Goal: Answer question/provide support: Share knowledge or assist other users

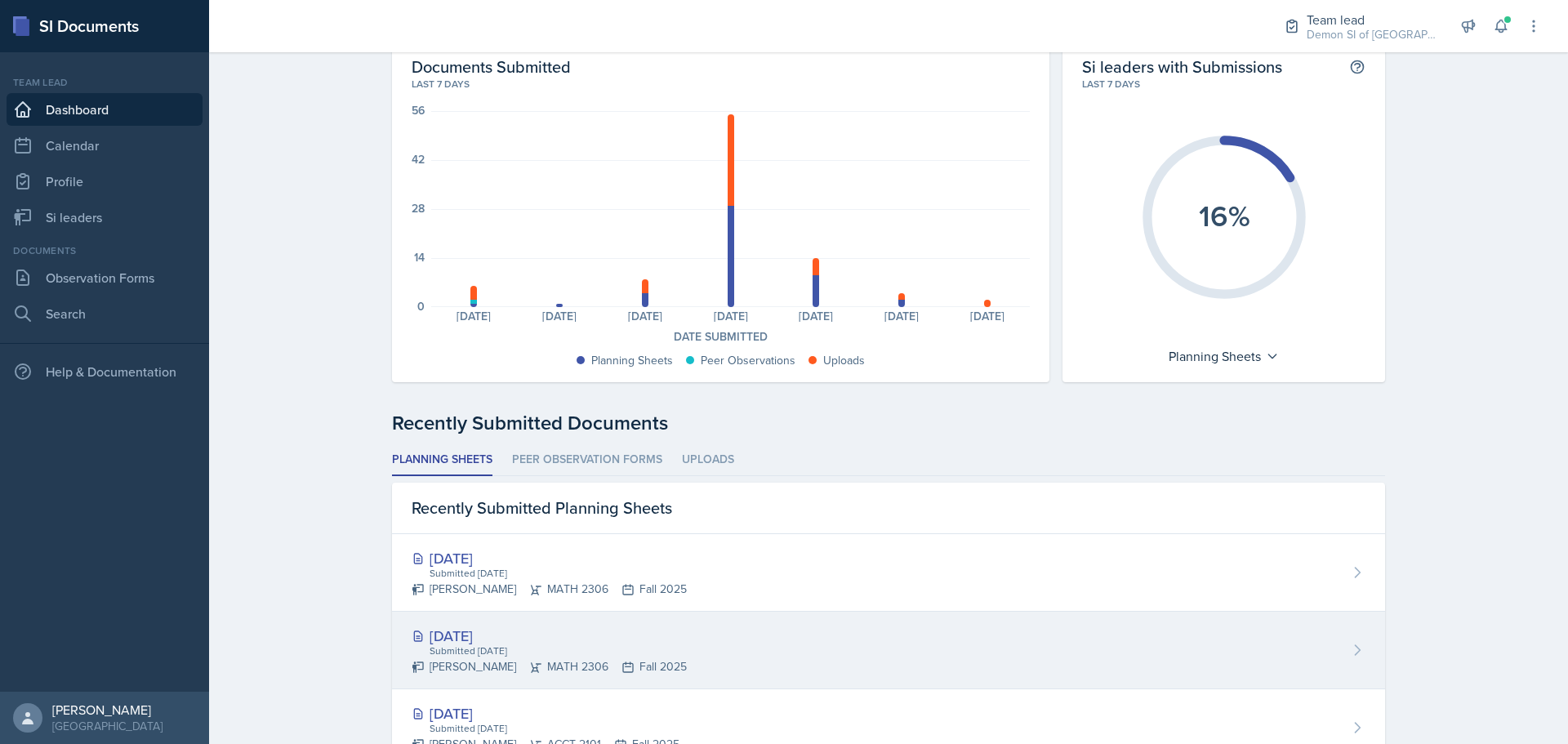
scroll to position [81, 0]
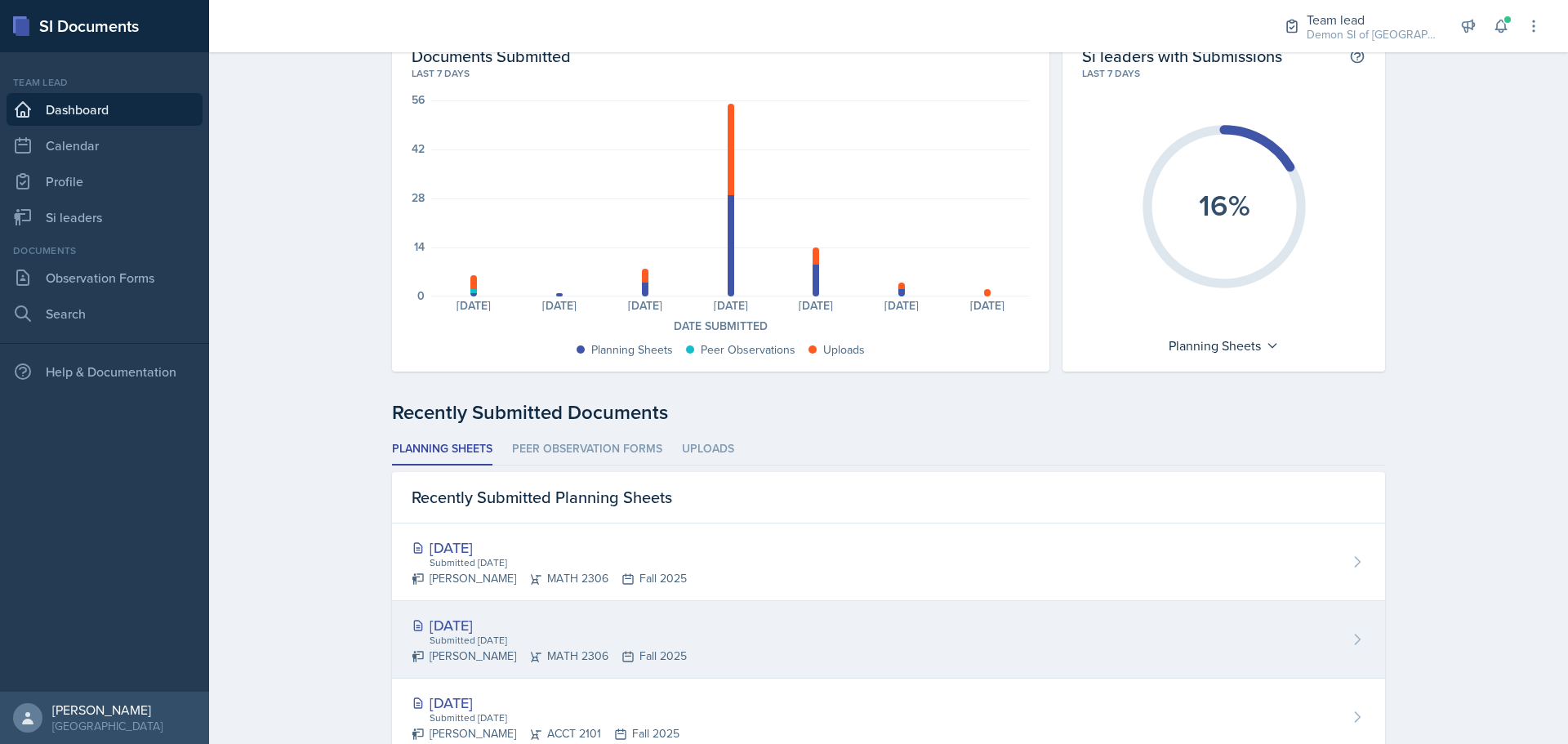
click at [902, 630] on div "[DATE] Submitted [DATE] [PERSON_NAME] MATH 2306 Fall 2025" at bounding box center [888, 639] width 993 height 78
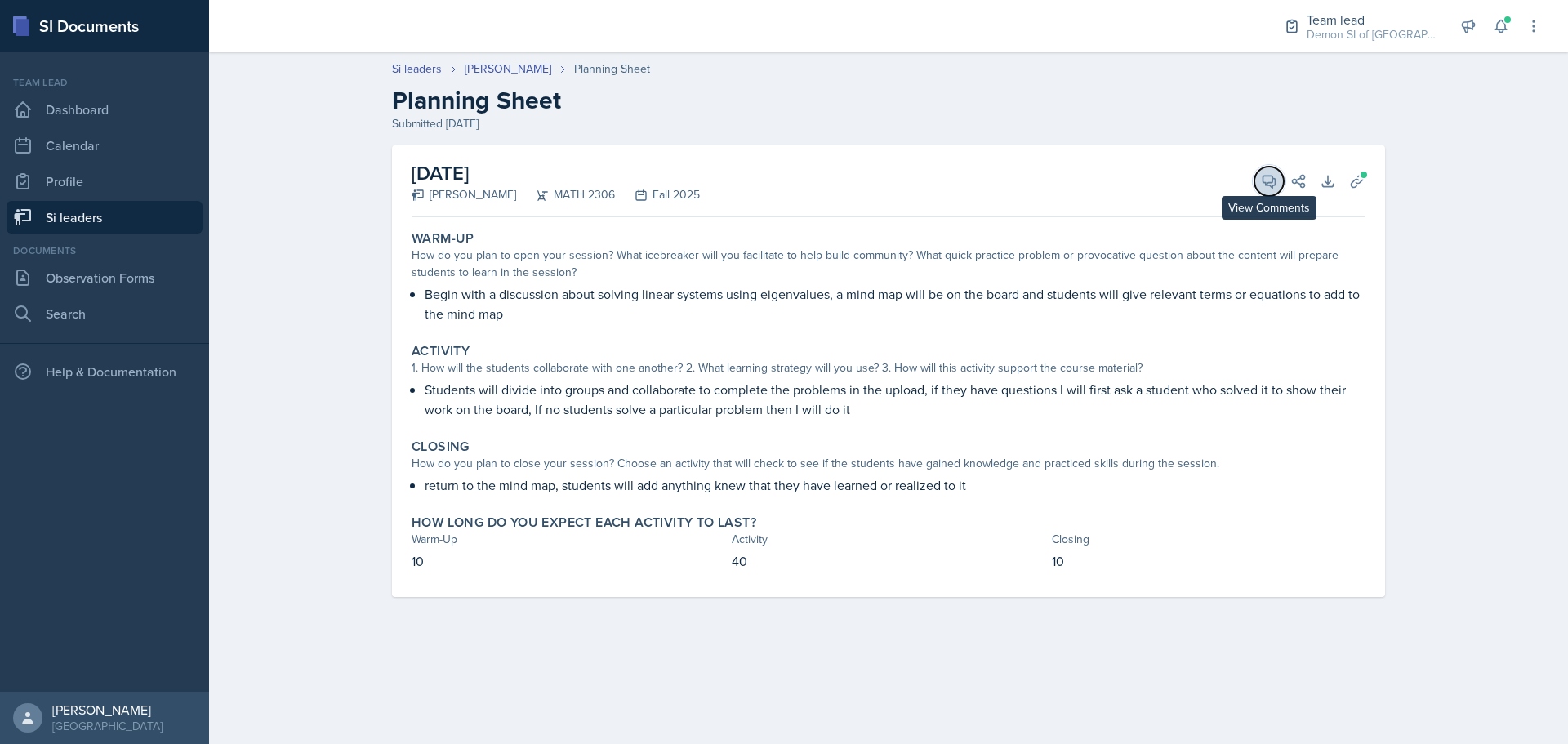
click at [1260, 193] on button "View Comments" at bounding box center [1269, 181] width 30 height 30
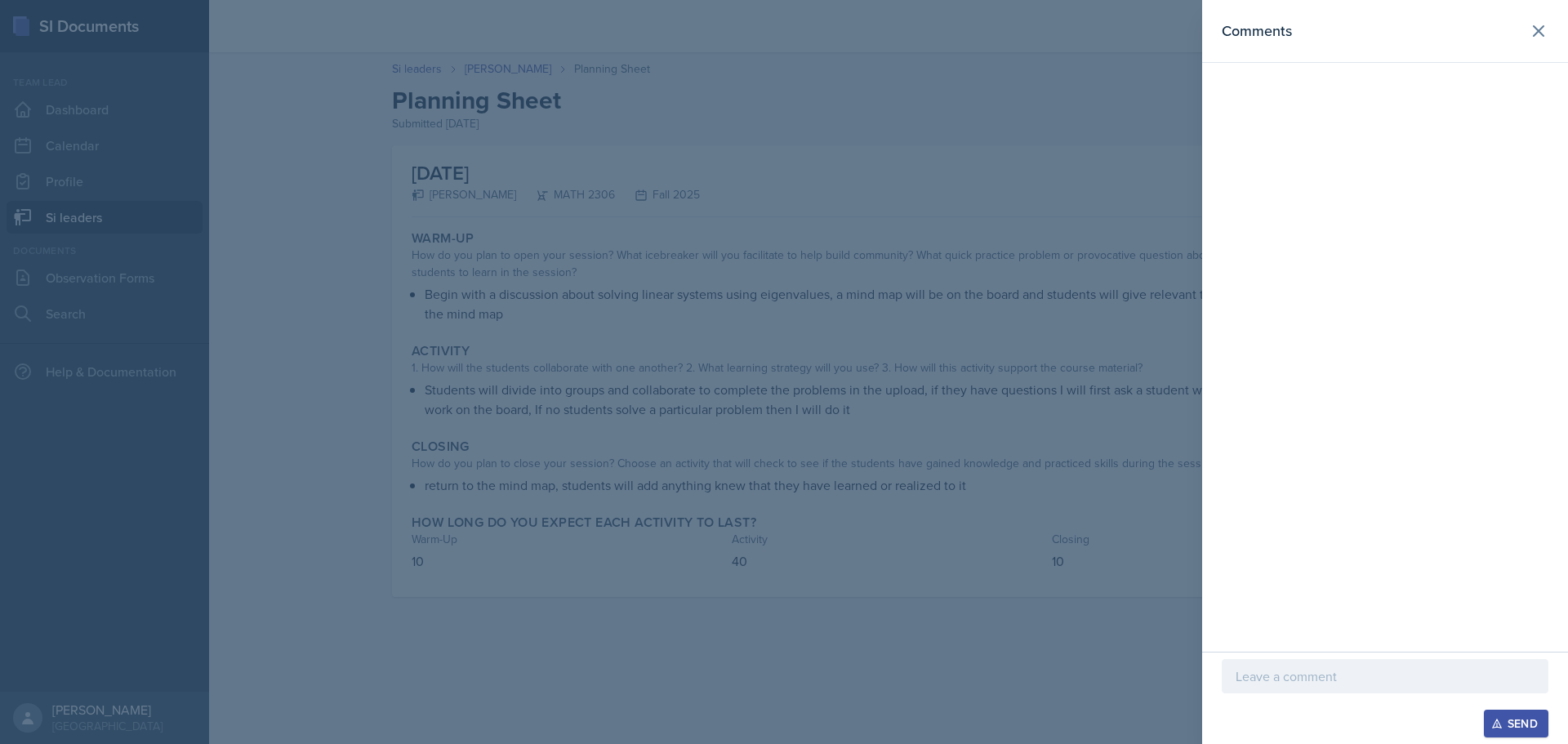
click at [1357, 675] on p at bounding box center [1385, 676] width 299 height 20
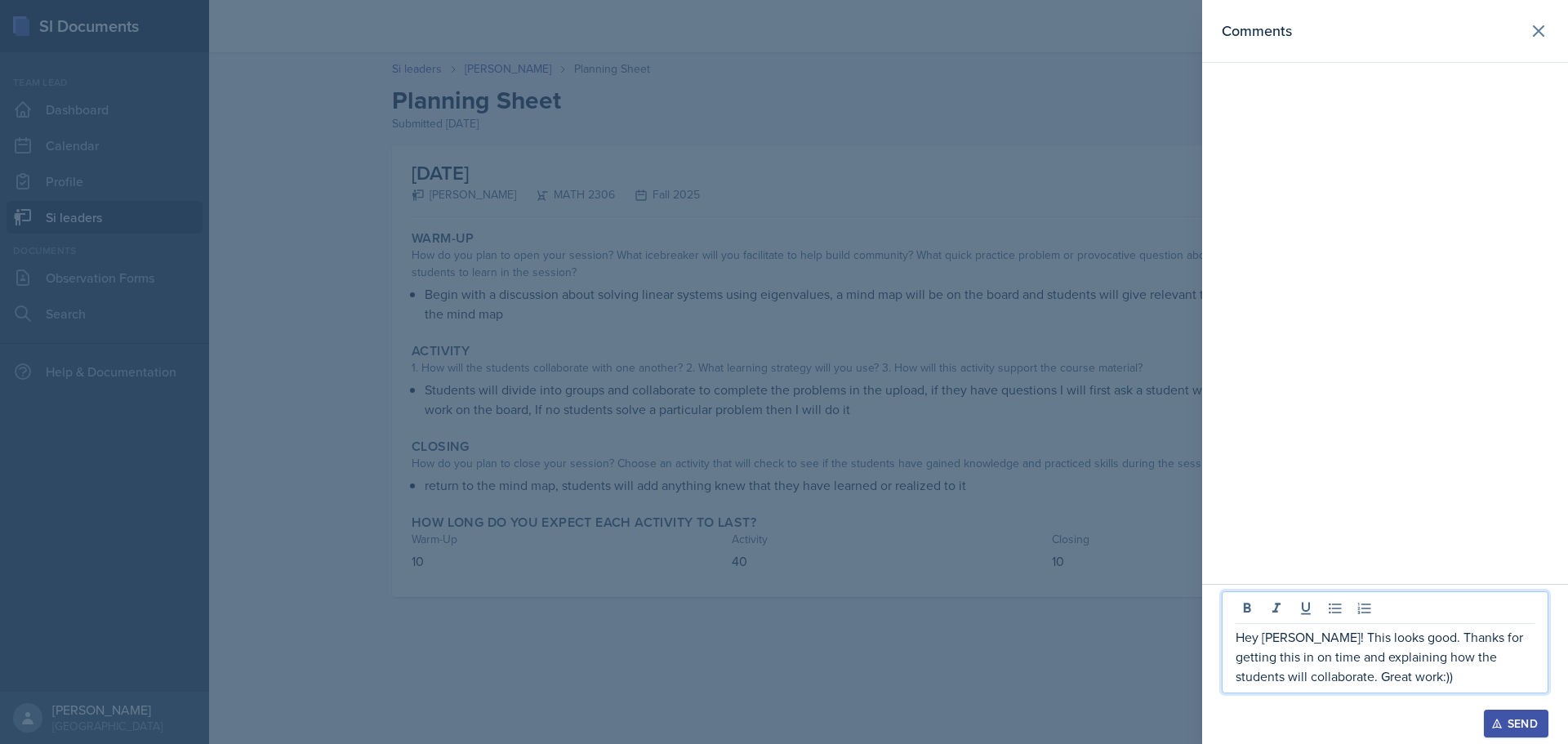
click at [1497, 723] on icon "button" at bounding box center [1496, 723] width 12 height 12
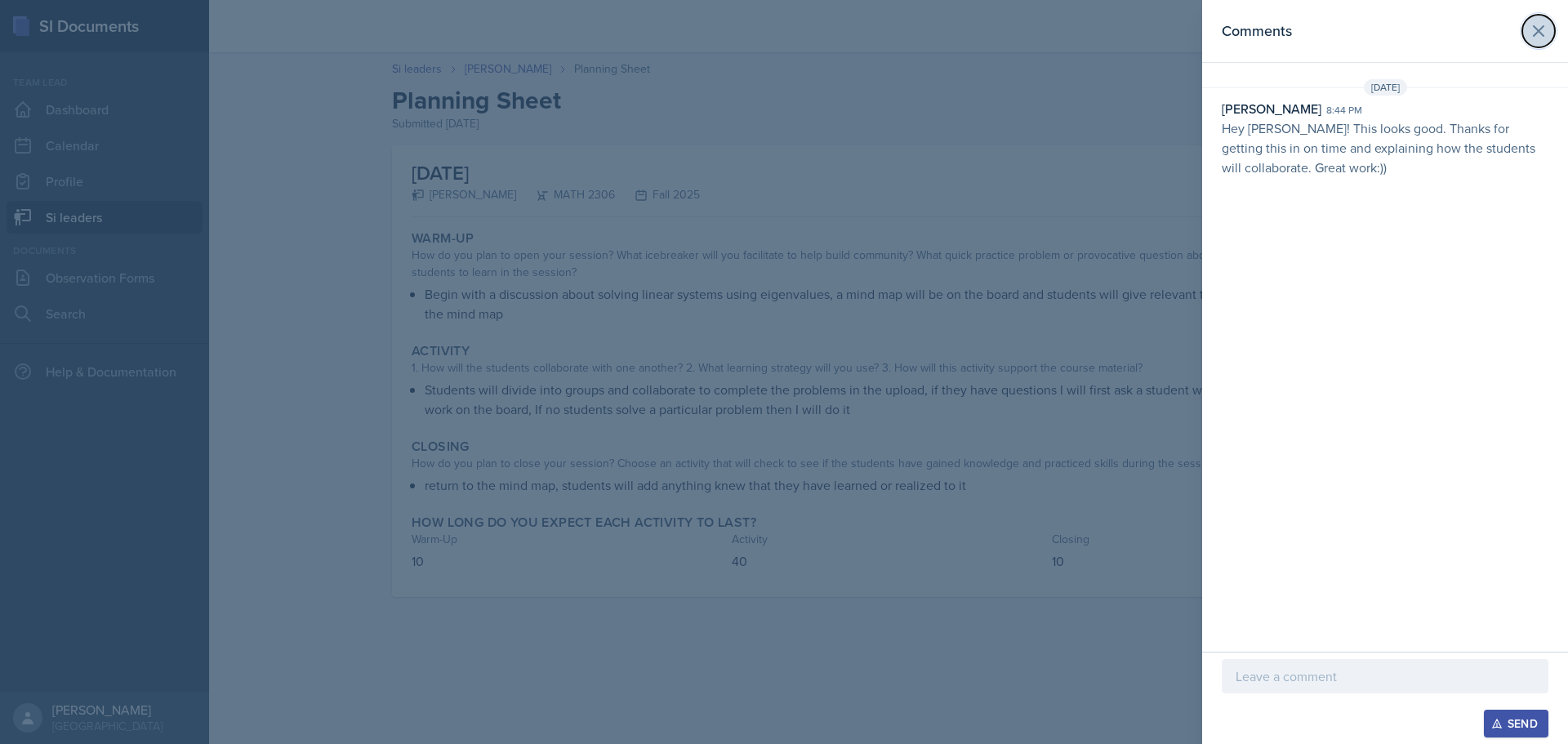
click at [1552, 29] on button at bounding box center [1538, 30] width 33 height 33
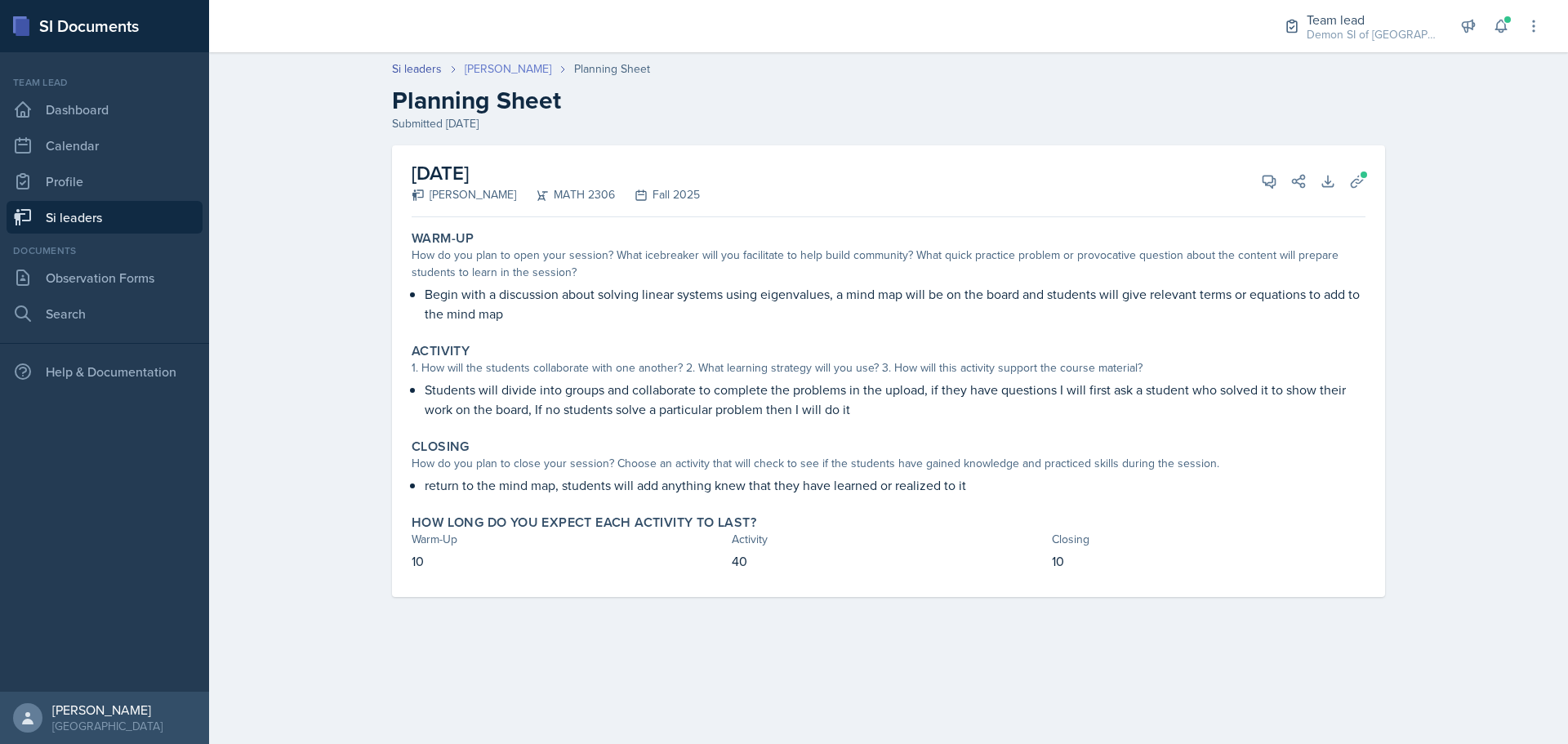
click at [496, 70] on link "[PERSON_NAME]" at bounding box center [508, 69] width 87 height 17
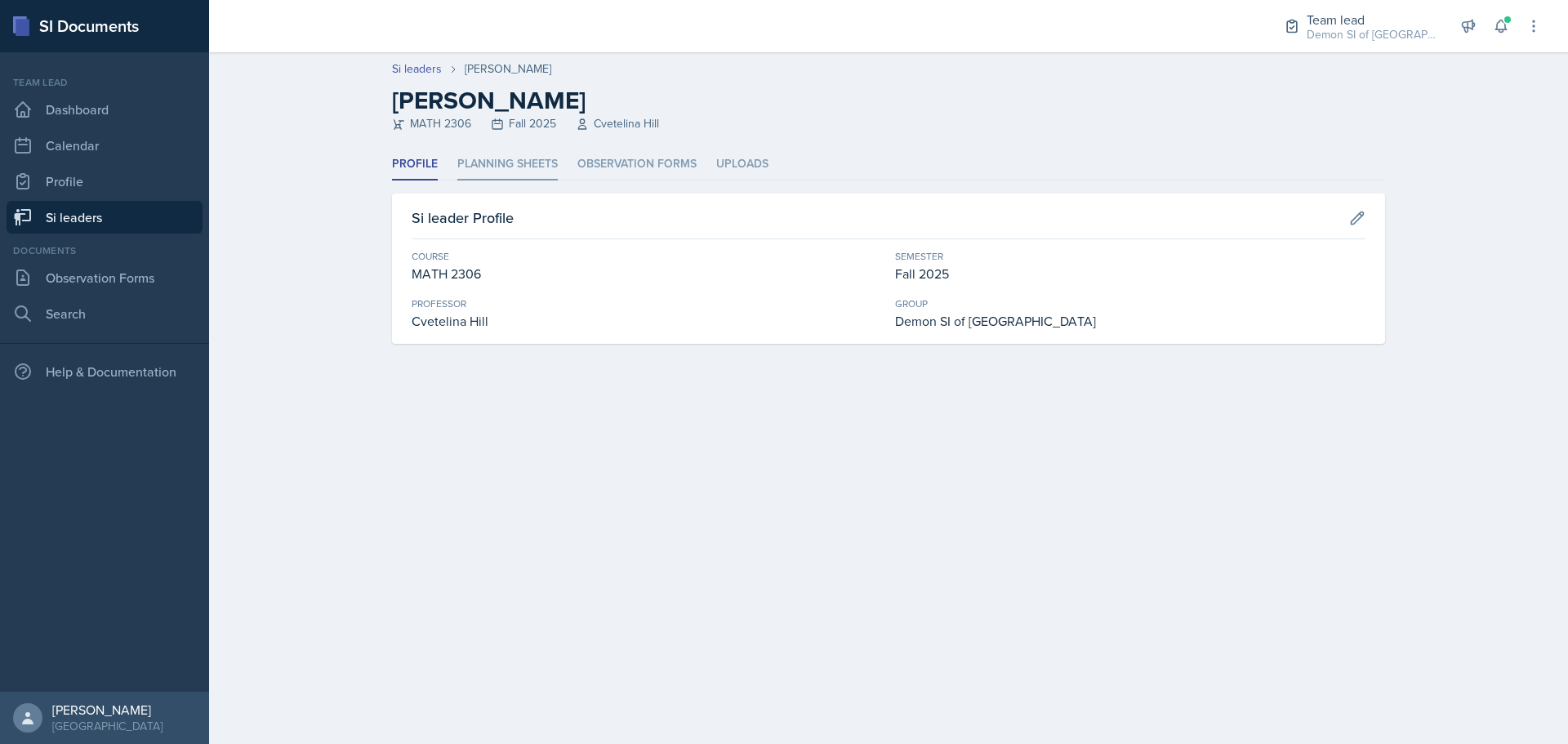
click at [522, 161] on li "Planning Sheets" at bounding box center [508, 165] width 100 height 32
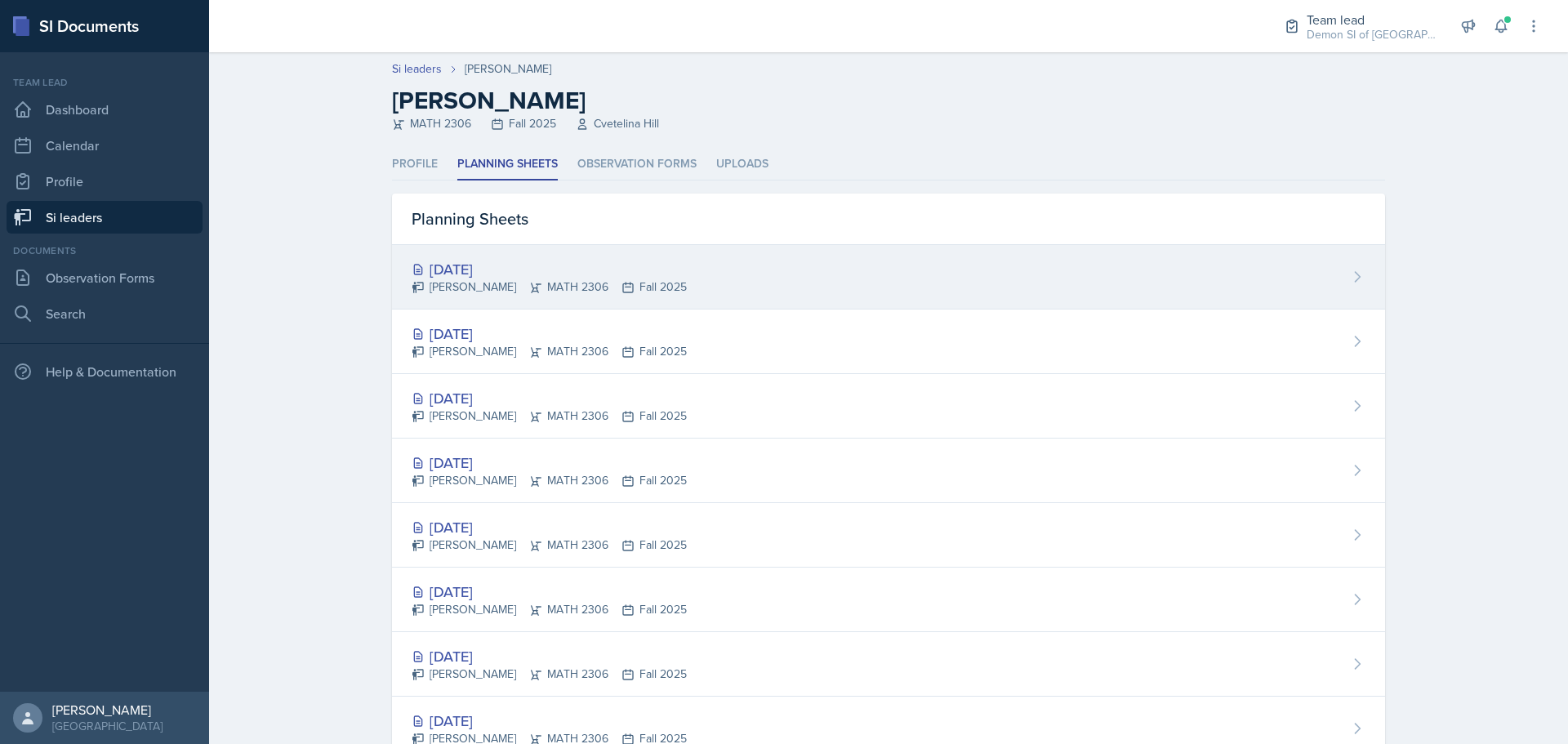
click at [540, 260] on div "[DATE]" at bounding box center [549, 269] width 275 height 22
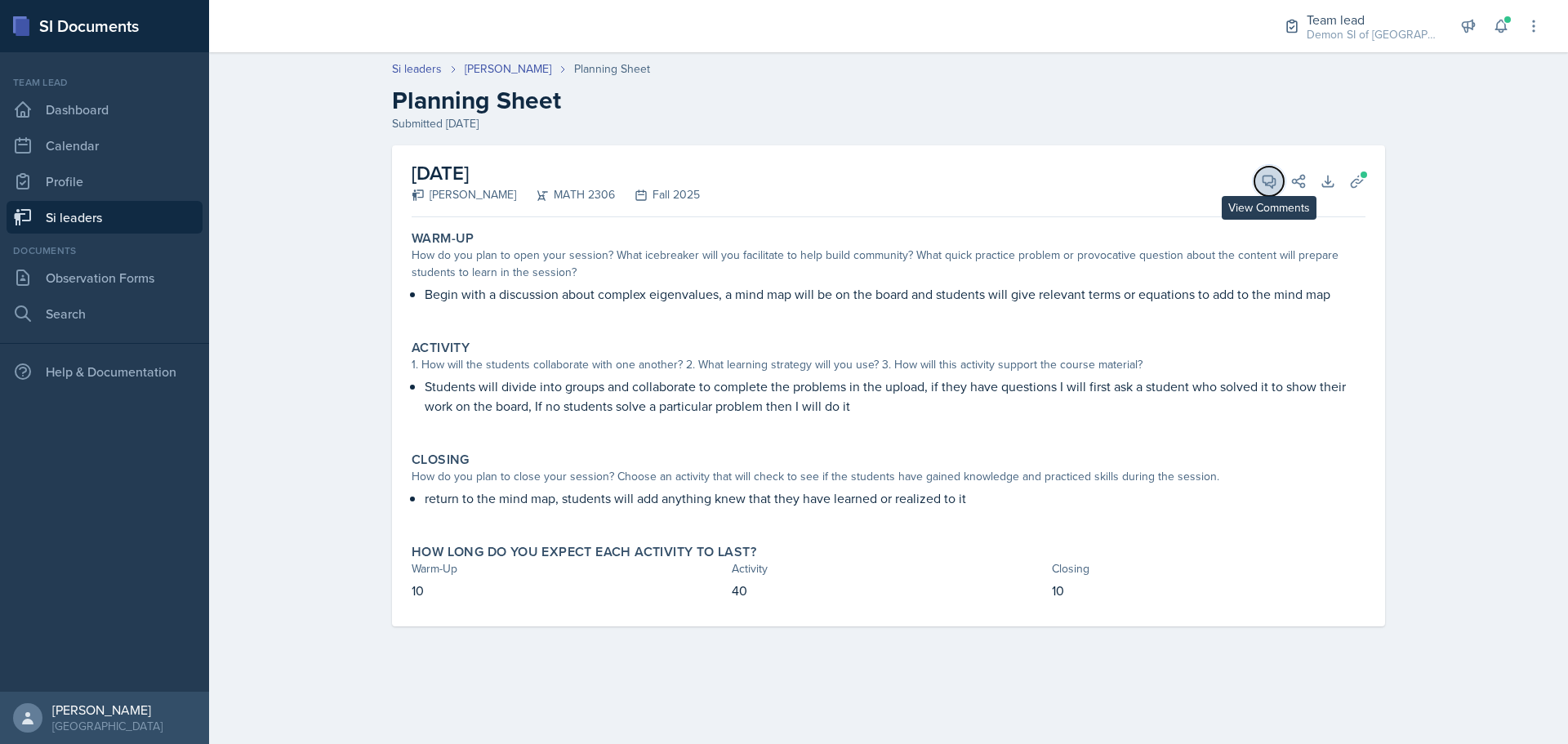
click at [1263, 169] on button "View Comments" at bounding box center [1269, 181] width 30 height 30
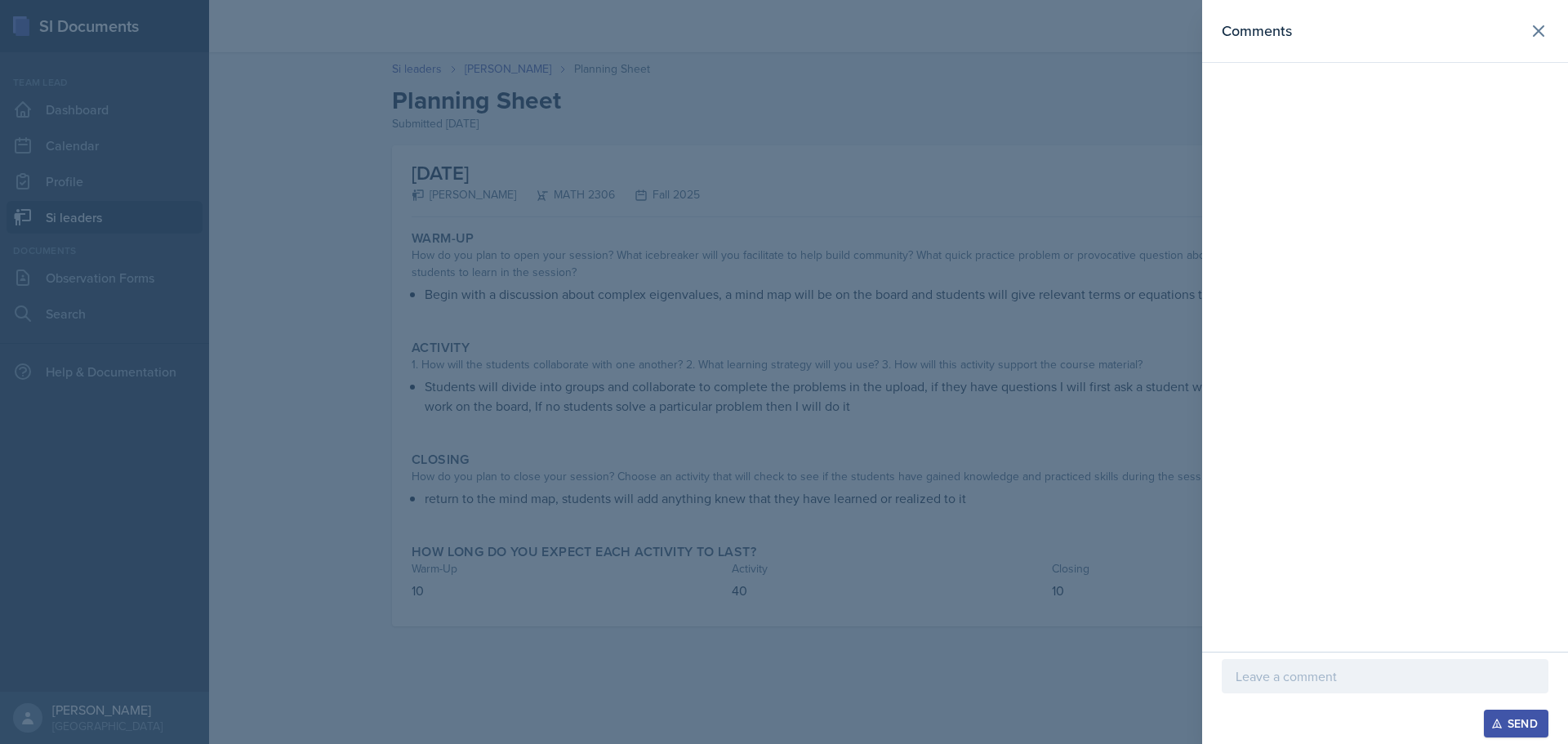
click at [1404, 716] on div "Send" at bounding box center [1385, 723] width 326 height 28
click at [1386, 683] on p at bounding box center [1385, 676] width 299 height 20
click at [1503, 722] on div "Send" at bounding box center [1516, 723] width 43 height 13
click at [1536, 22] on icon at bounding box center [1538, 31] width 20 height 20
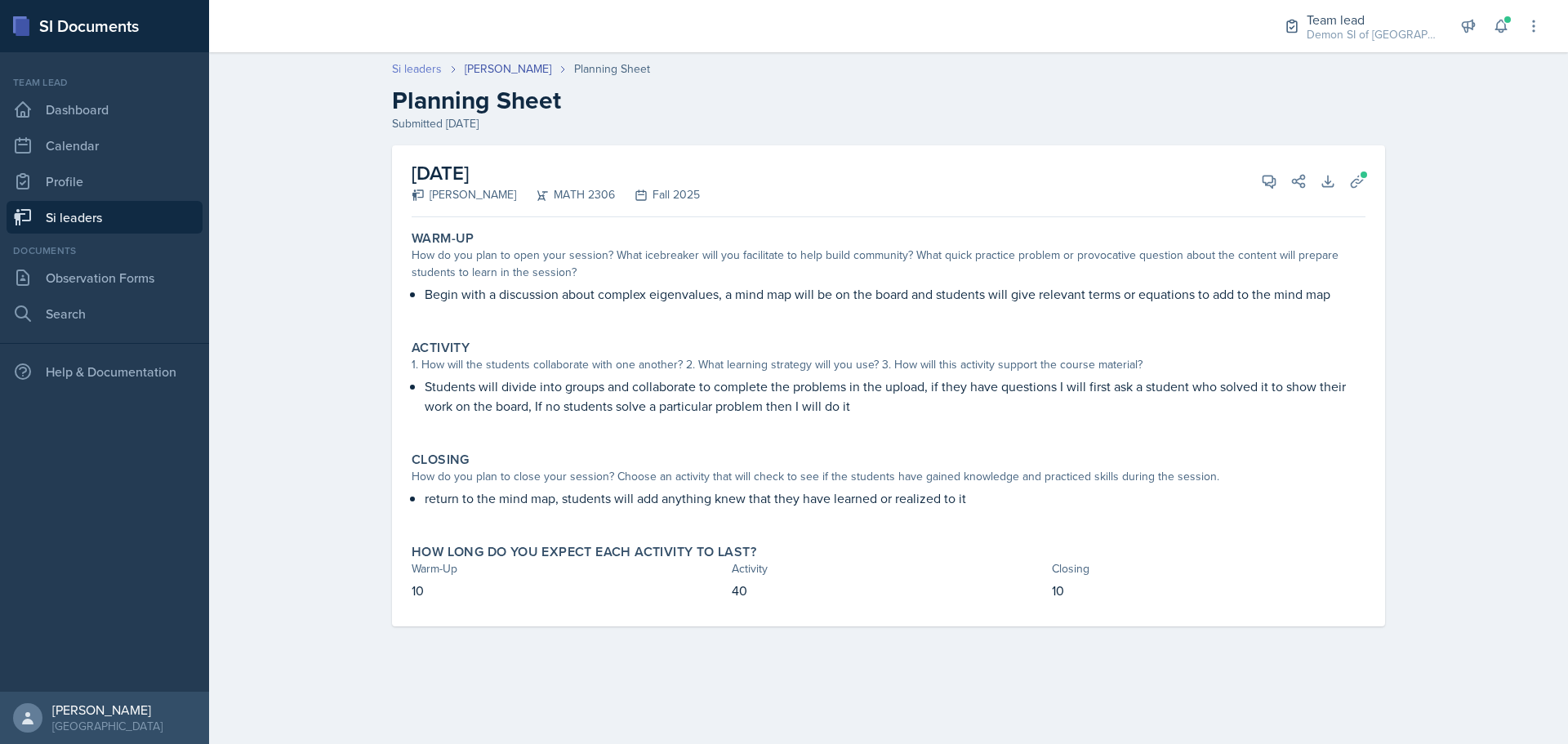
click at [436, 67] on link "Si leaders" at bounding box center [417, 69] width 50 height 17
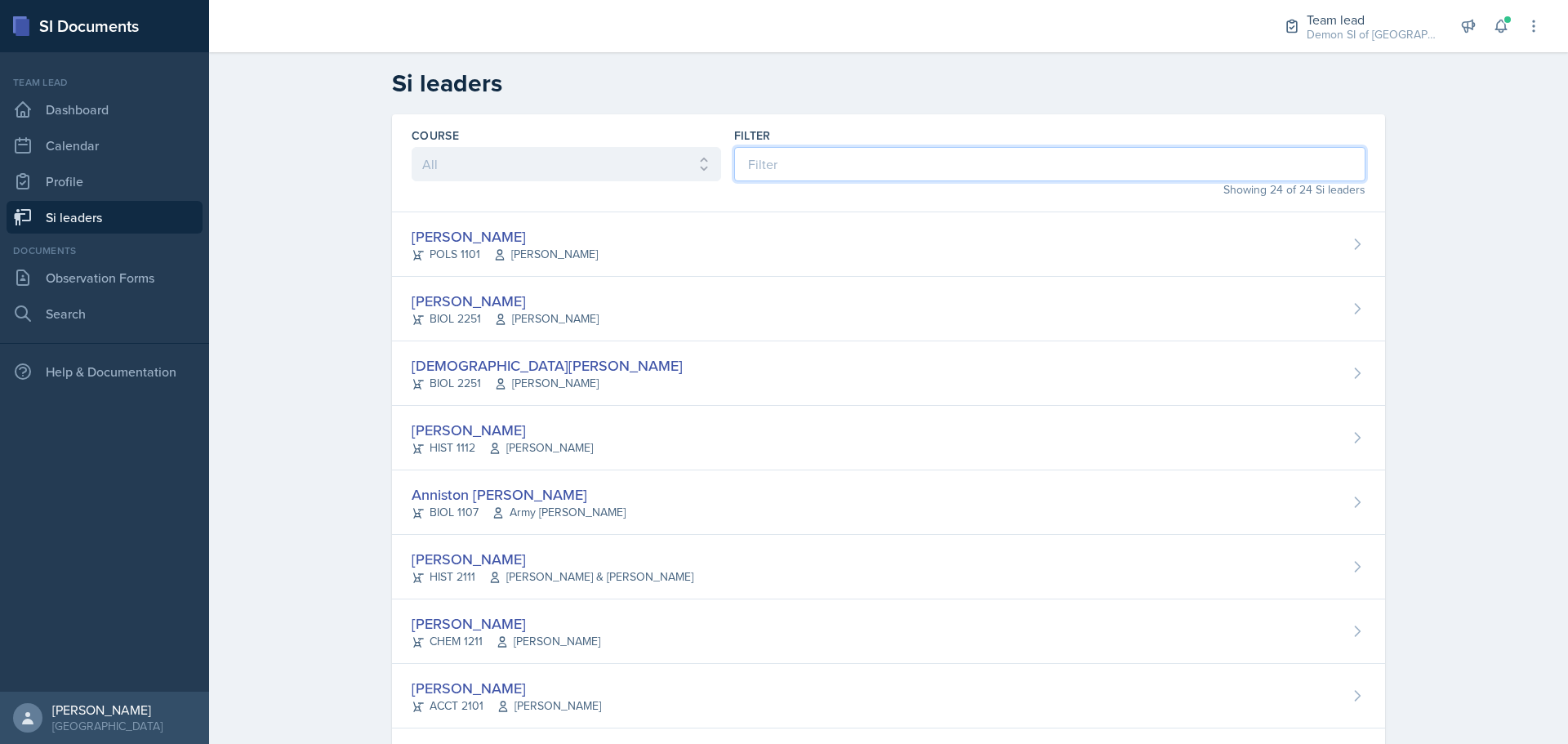
click at [800, 172] on input at bounding box center [1050, 164] width 631 height 34
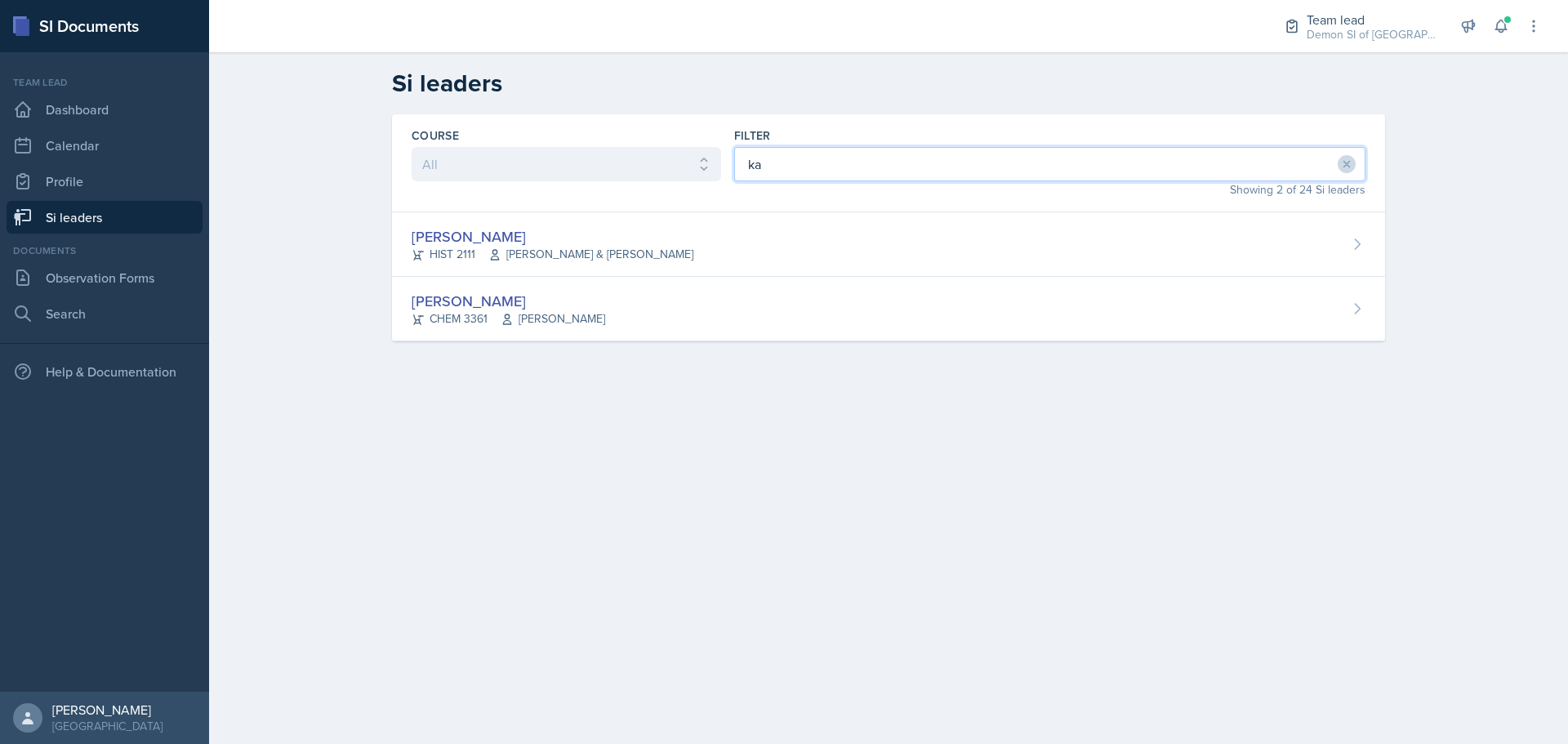
type input "ka"
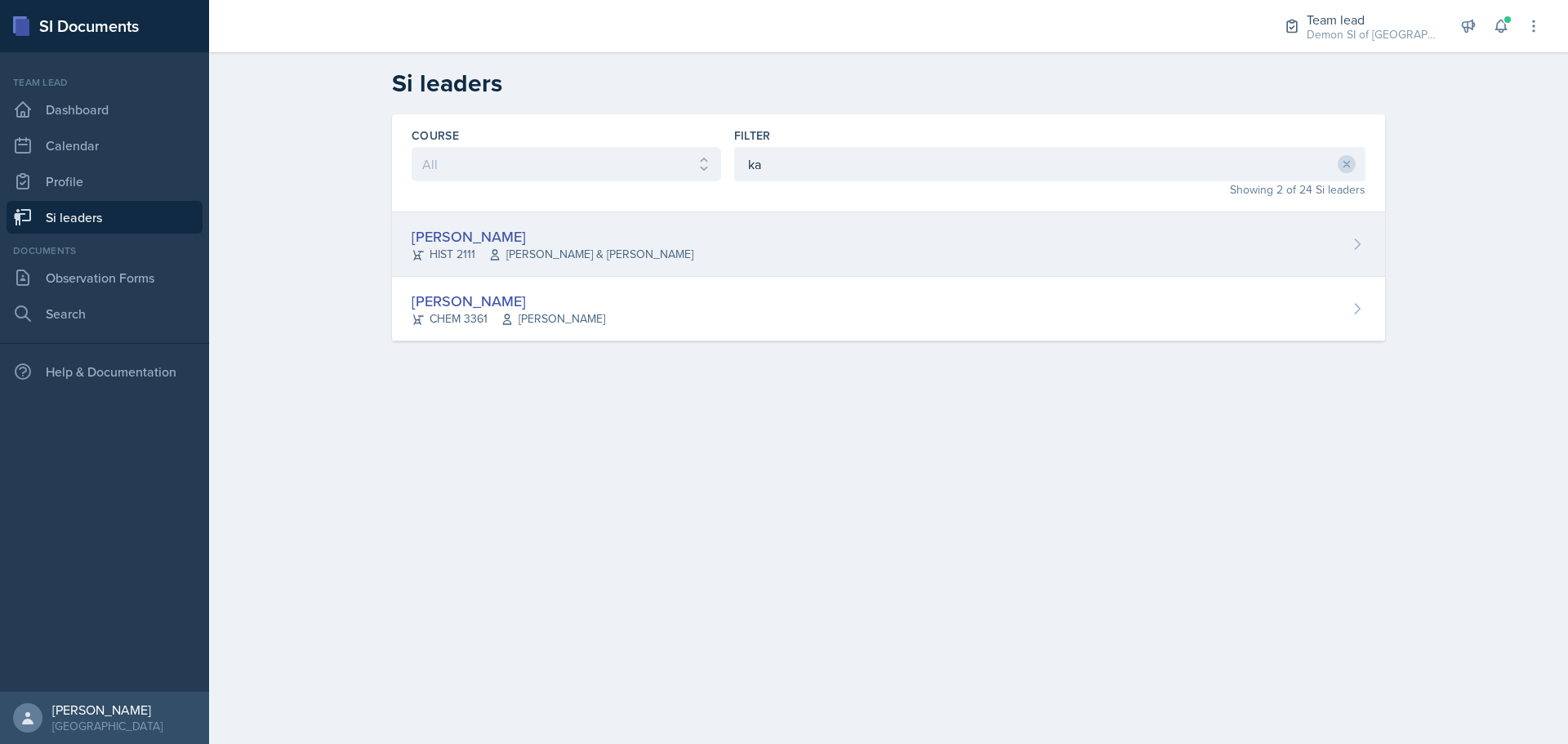
drag, startPoint x: 800, startPoint y: 172, endPoint x: 722, endPoint y: 226, distance: 94.9
click at [722, 226] on div "[PERSON_NAME] HIST 2111 [PERSON_NAME] & [PERSON_NAME]" at bounding box center [888, 245] width 993 height 64
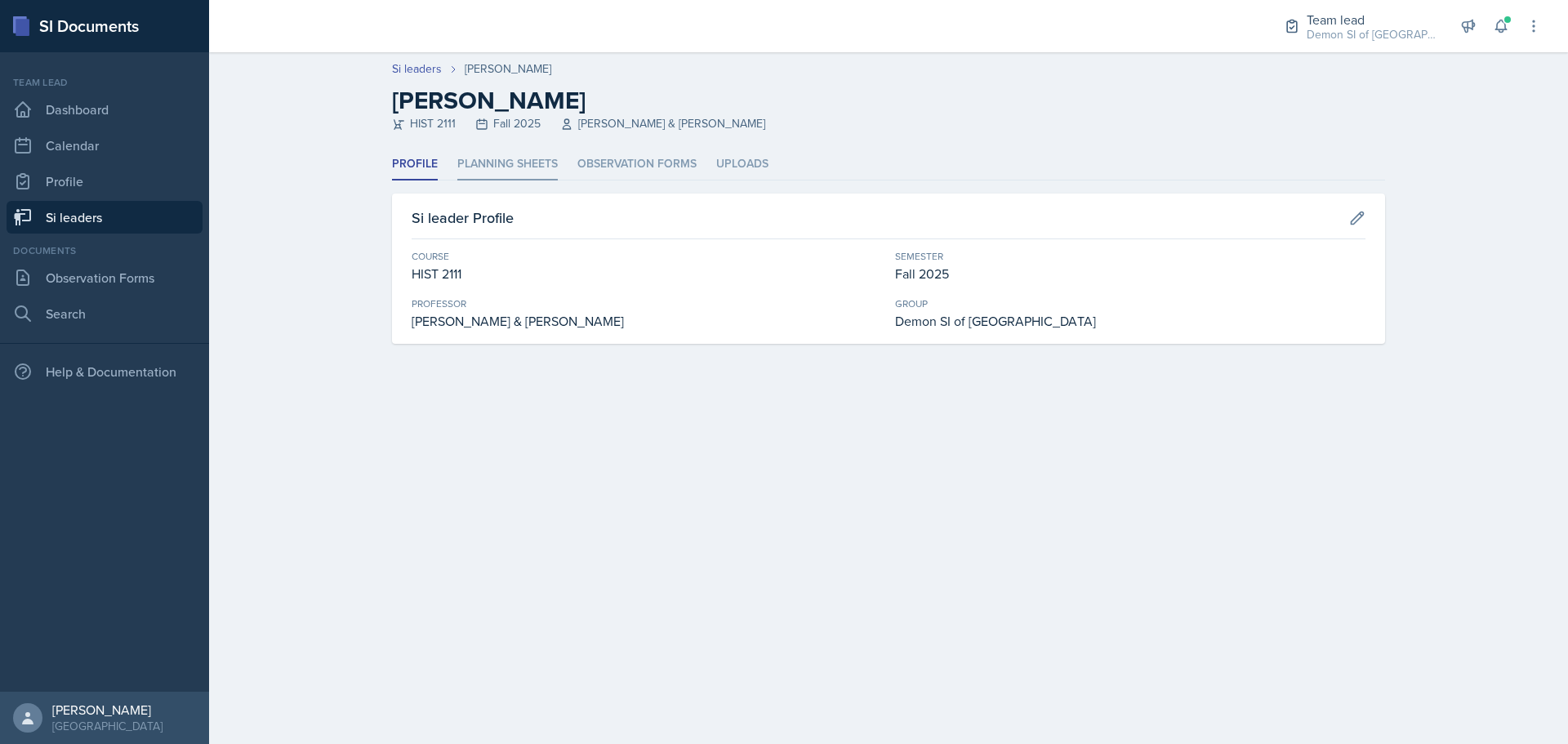
click at [510, 153] on li "Planning Sheets" at bounding box center [508, 165] width 100 height 32
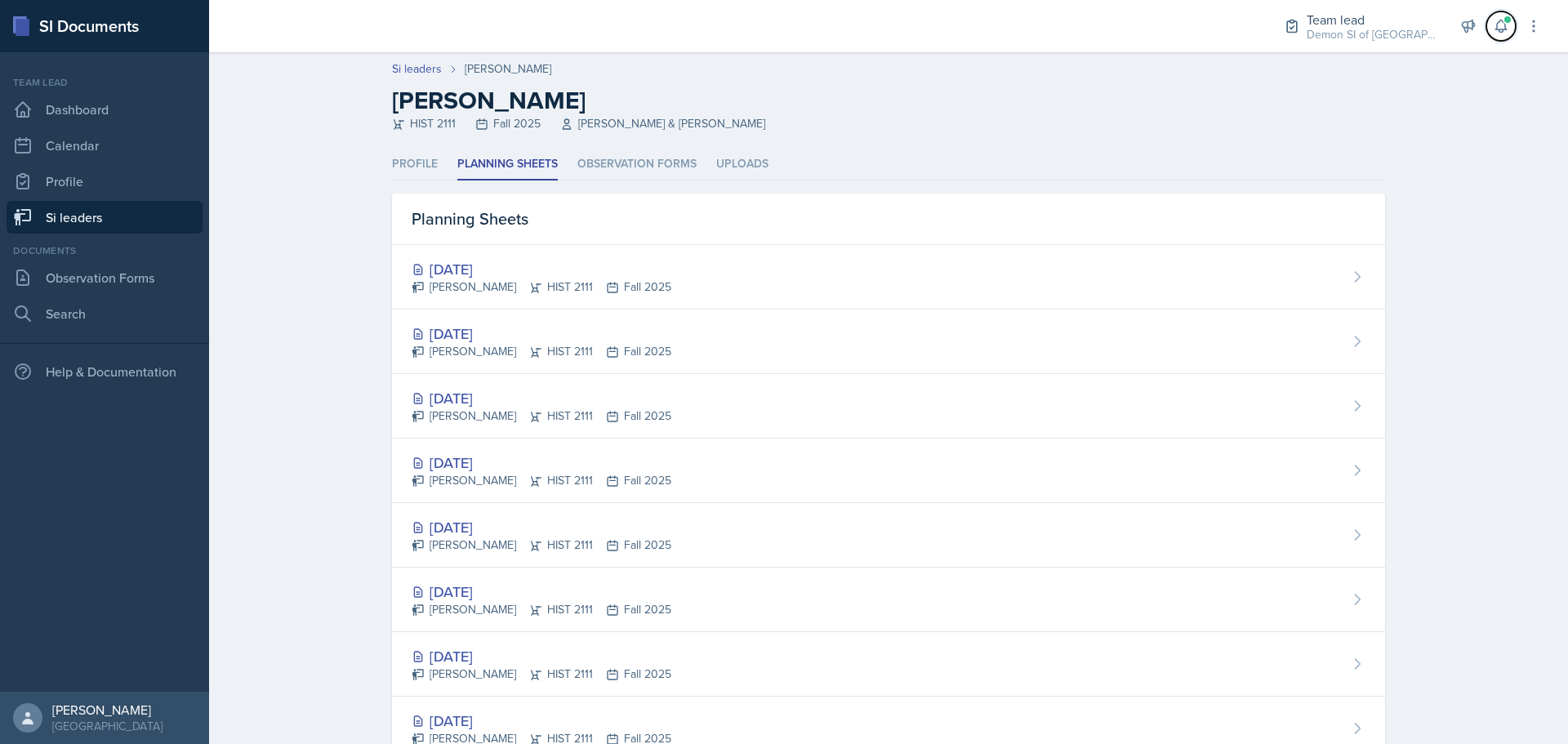
click at [1505, 38] on button at bounding box center [1501, 26] width 30 height 30
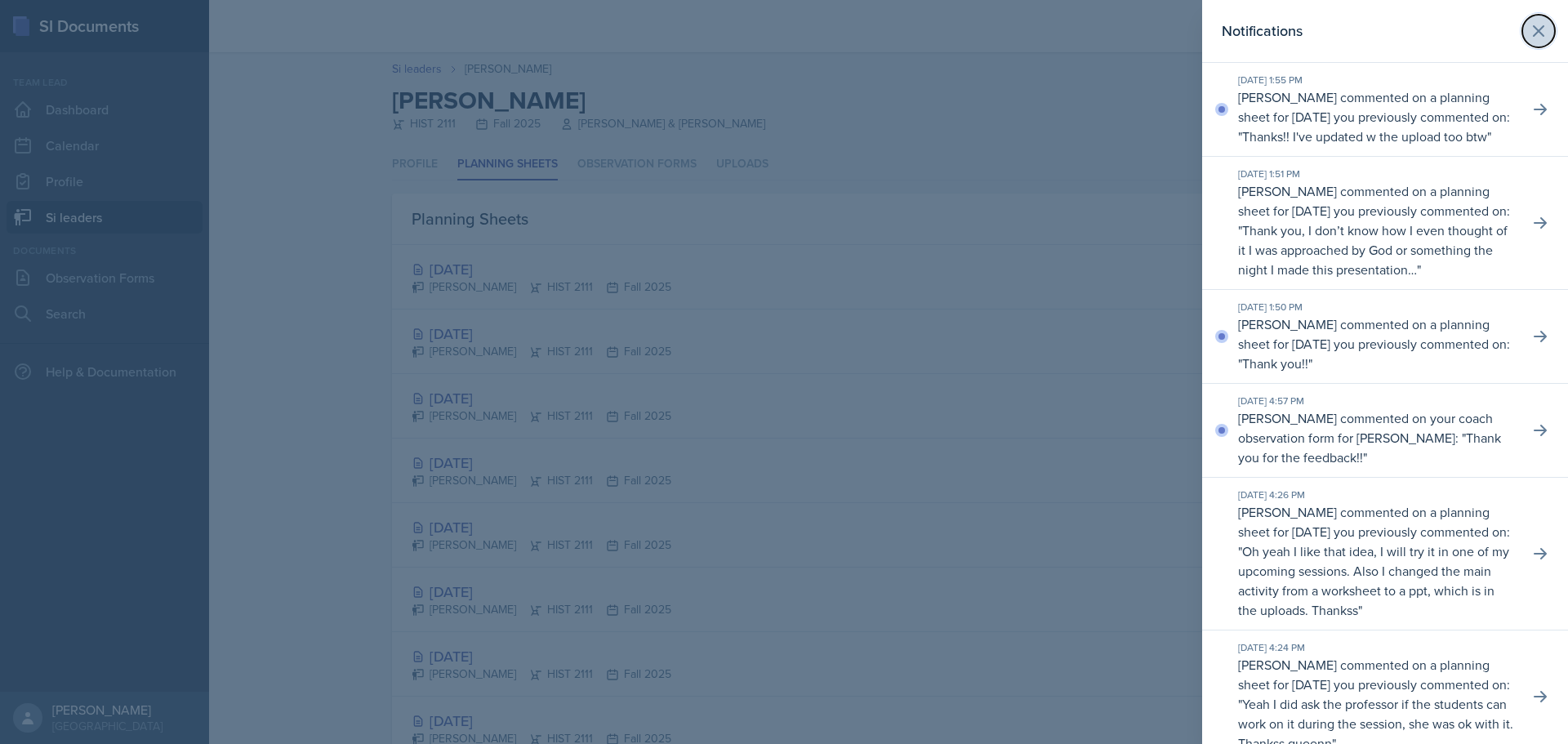
click at [1529, 23] on icon at bounding box center [1538, 31] width 20 height 20
